Goal: Task Accomplishment & Management: Use online tool/utility

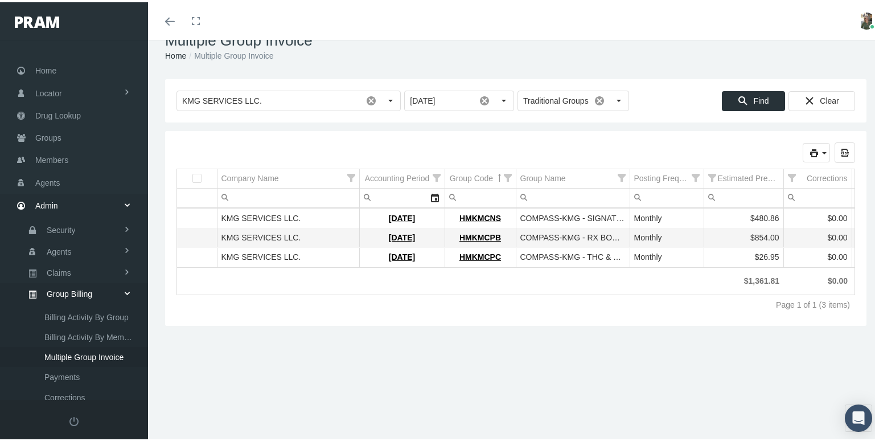
scroll to position [246, 0]
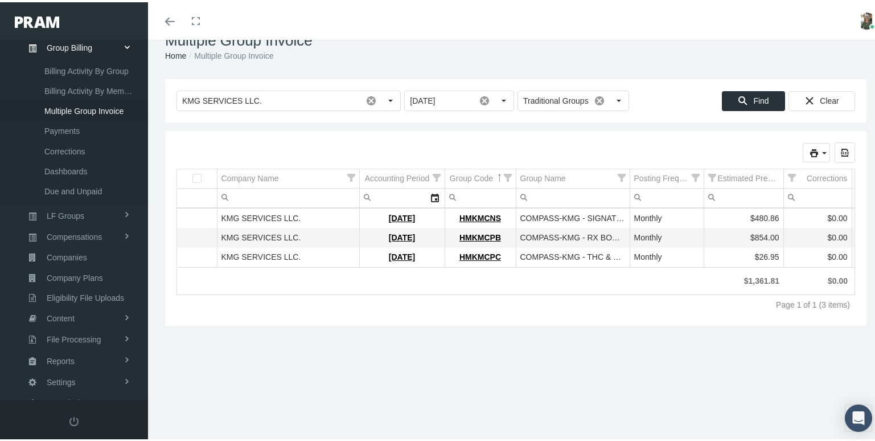
click at [321, 343] on div "Multiple Group Invoice Home Multiple Group Invoice Loading... KMG SERVICES LLC.…" at bounding box center [516, 221] width 736 height 416
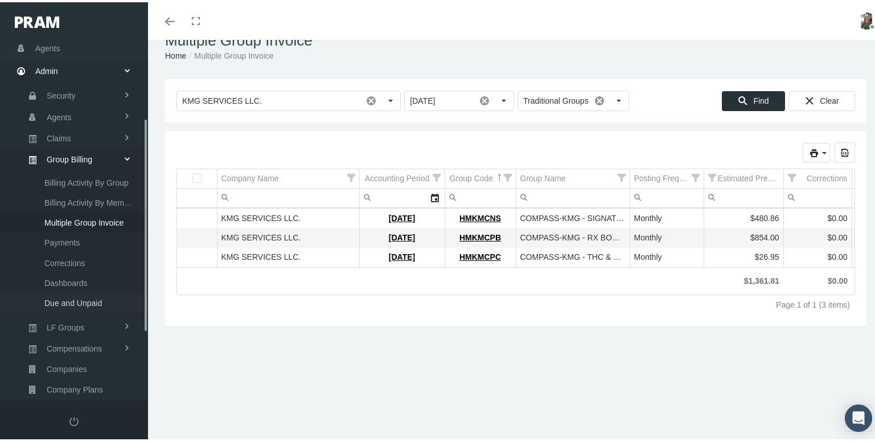
scroll to position [132, 0]
click at [90, 213] on span "Multiple Group Invoice" at bounding box center [83, 222] width 79 height 19
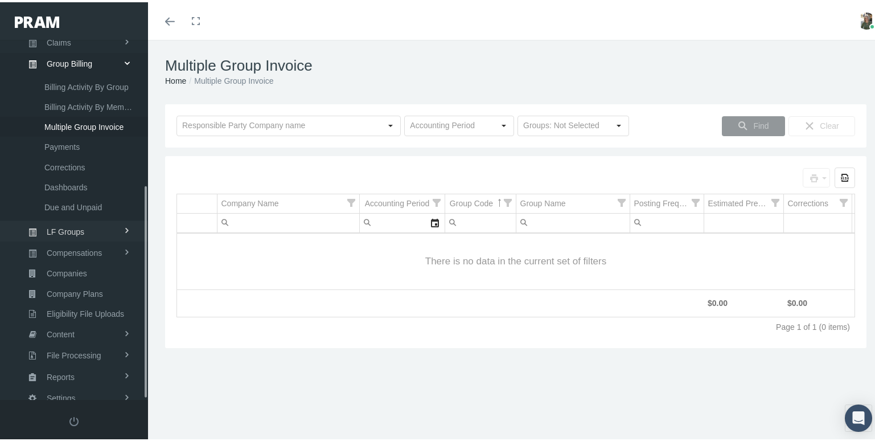
scroll to position [246, 0]
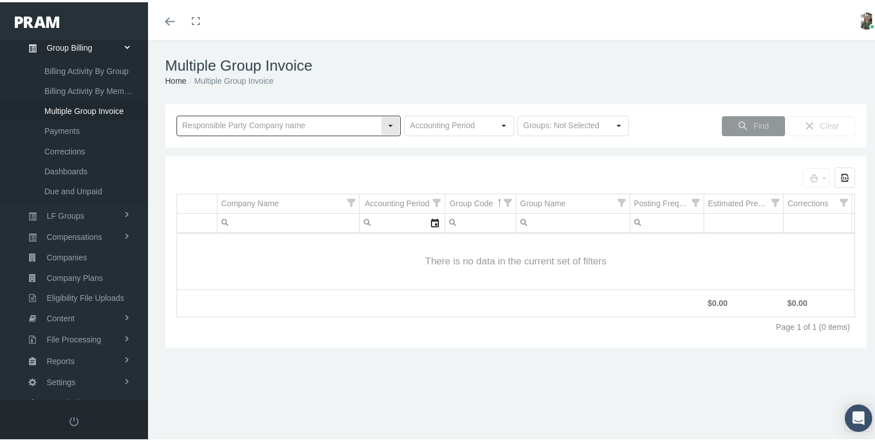
click at [252, 127] on input "text" at bounding box center [279, 123] width 204 height 19
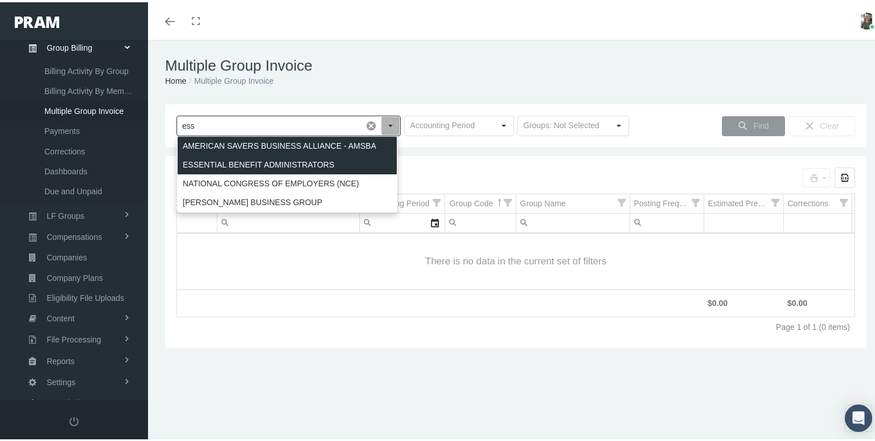
click at [259, 157] on div "ESSENTIAL BENEFIT ADMINISTRATORS" at bounding box center [287, 162] width 219 height 19
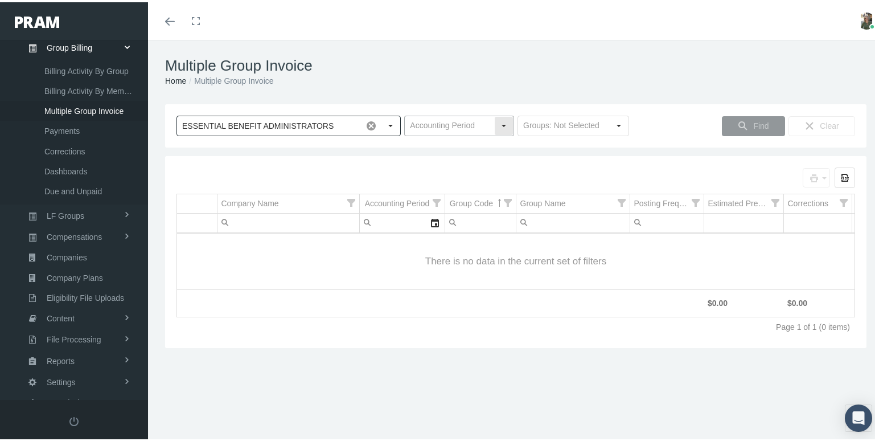
type input "ESSENTIAL BENEFIT ADMINISTRATORS"
click at [435, 128] on input "text" at bounding box center [449, 123] width 89 height 19
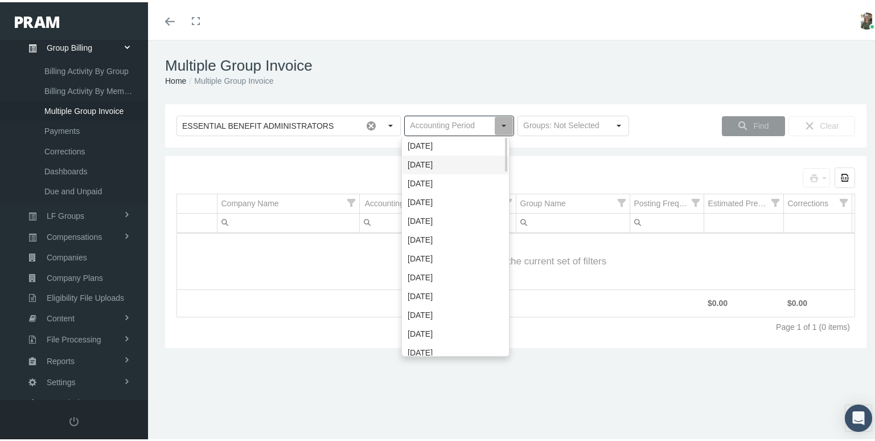
click at [445, 160] on div "[DATE]" at bounding box center [456, 162] width 106 height 19
type input "[DATE]"
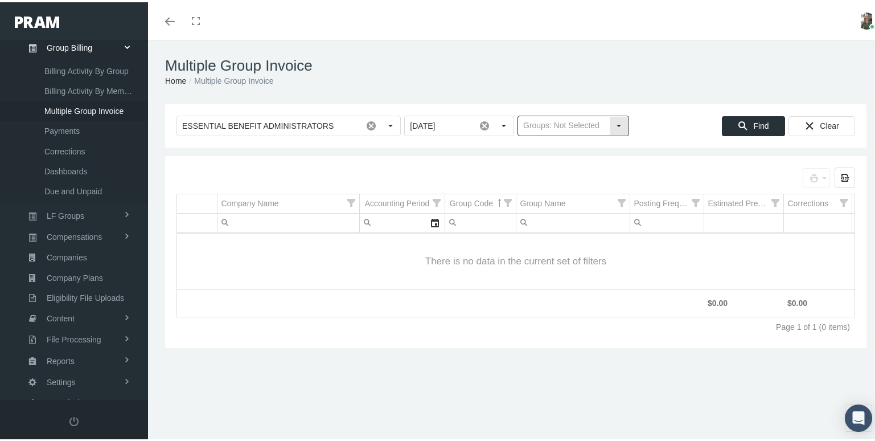
click at [579, 119] on input "text" at bounding box center [563, 123] width 91 height 19
click at [568, 162] on div "Traditional Groups" at bounding box center [569, 162] width 108 height 19
type input "Traditional Groups"
click at [763, 124] on div "Find" at bounding box center [754, 123] width 62 height 19
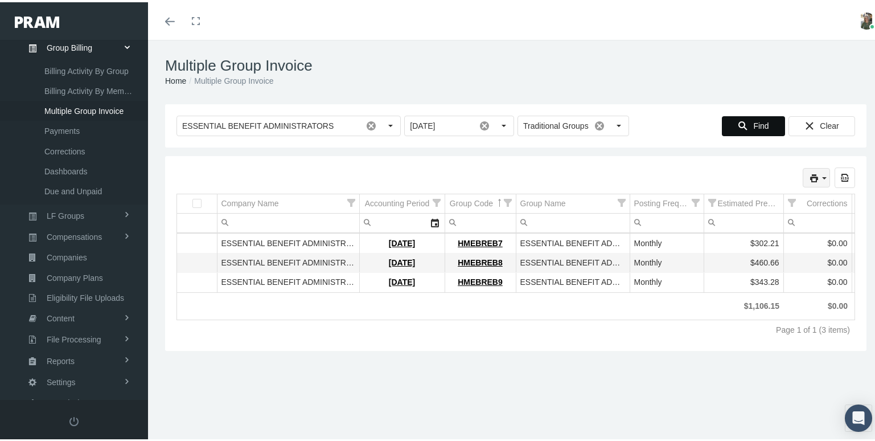
click at [809, 179] on icon "print" at bounding box center [814, 176] width 10 height 10
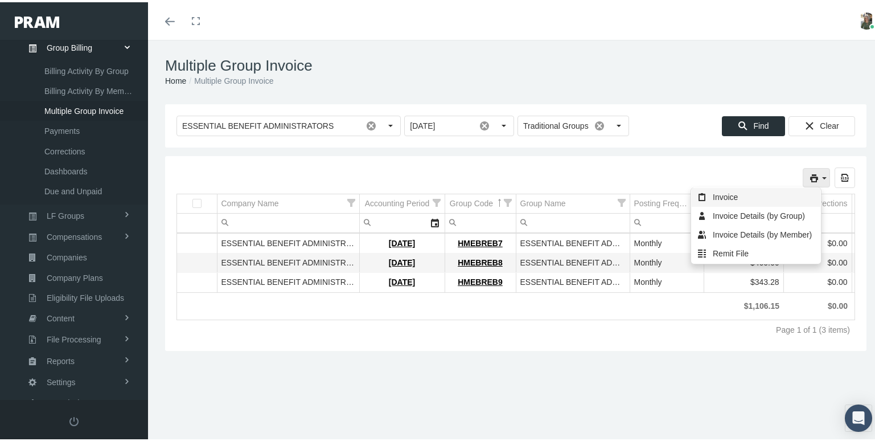
click at [748, 202] on div "Invoice" at bounding box center [756, 195] width 129 height 19
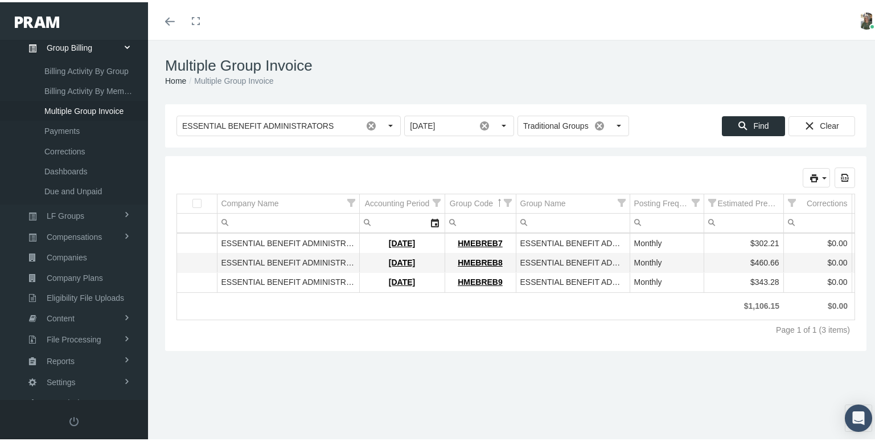
click at [491, 175] on div "Selected groups for printing: 0 Pull down to refresh... Release to refresh... R…" at bounding box center [516, 175] width 679 height 21
click at [820, 180] on icon "print" at bounding box center [825, 176] width 10 height 10
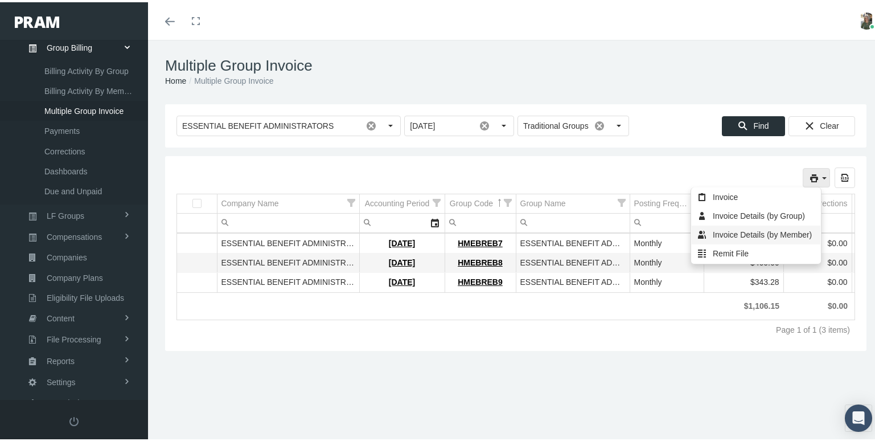
click at [767, 230] on div "Invoice Details (by Member)" at bounding box center [756, 232] width 129 height 19
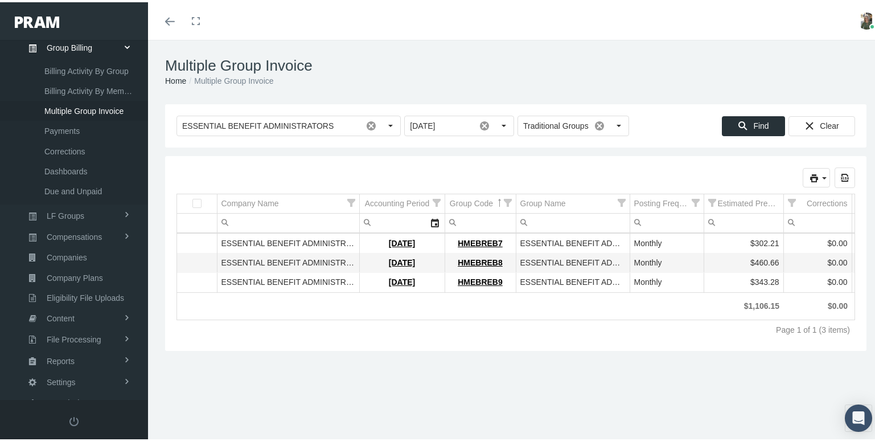
click at [553, 49] on div "Multiple Group Invoice Home Multiple Group Invoice" at bounding box center [516, 70] width 736 height 64
click at [810, 175] on icon "print" at bounding box center [814, 176] width 10 height 10
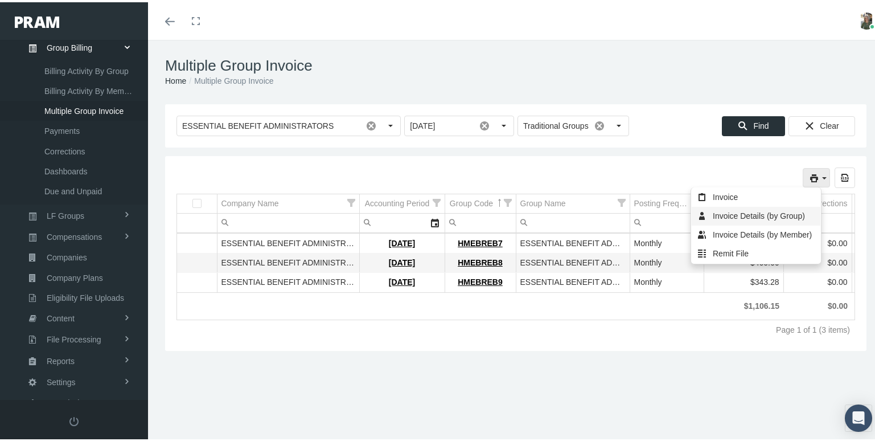
click at [750, 216] on div "Invoice Details (by Group)" at bounding box center [756, 213] width 129 height 19
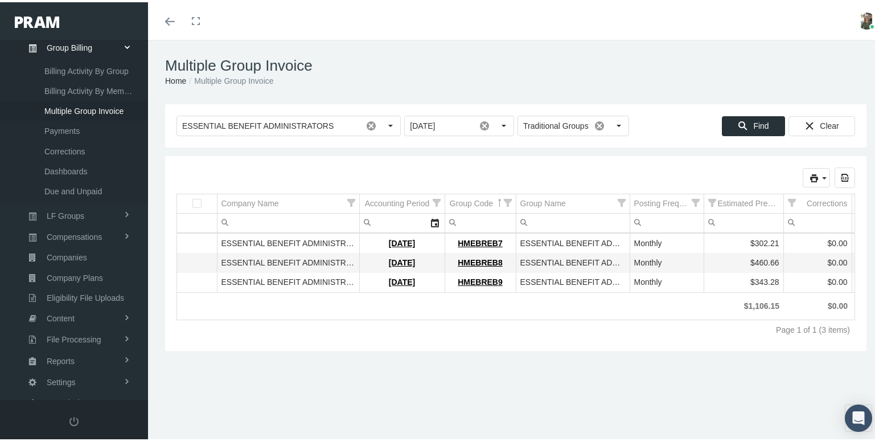
click at [507, 64] on h1 "Multiple Group Invoice" at bounding box center [516, 64] width 702 height 18
